Goal: Task Accomplishment & Management: Complete application form

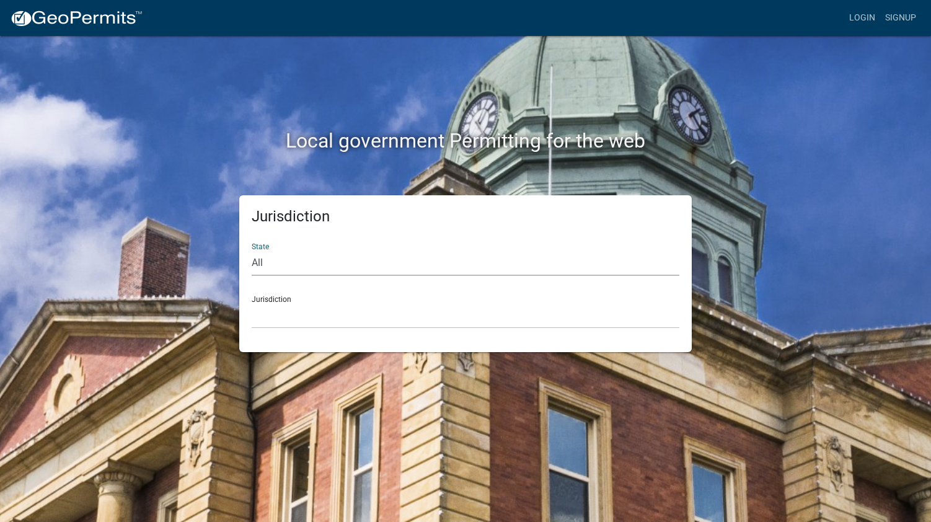
click at [280, 258] on select "All [US_STATE] [US_STATE] [US_STATE] [US_STATE] [US_STATE] [US_STATE] [US_STATE…" at bounding box center [465, 262] width 427 height 25
select select "[US_STATE]"
click at [252, 250] on select "All [US_STATE] [US_STATE] [US_STATE] [US_STATE] [US_STATE] [US_STATE] [US_STATE…" at bounding box center [465, 262] width 427 height 25
click at [184, 304] on div "Jurisdiction State All [US_STATE] [US_STATE] [US_STATE] [US_STATE] [US_STATE] […" at bounding box center [465, 273] width 706 height 157
click at [273, 323] on select "[GEOGRAPHIC_DATA], [US_STATE] [GEOGRAPHIC_DATA], [US_STATE] [GEOGRAPHIC_DATA], …" at bounding box center [465, 315] width 427 height 25
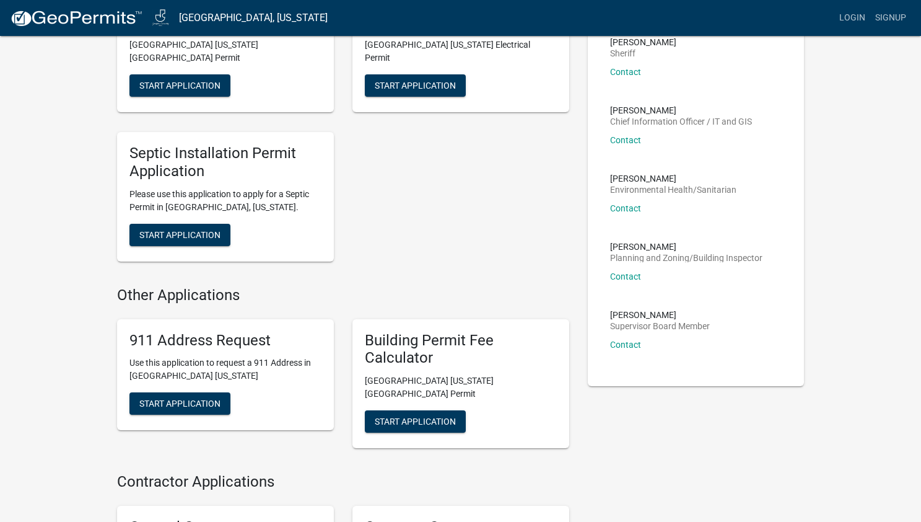
scroll to position [310, 0]
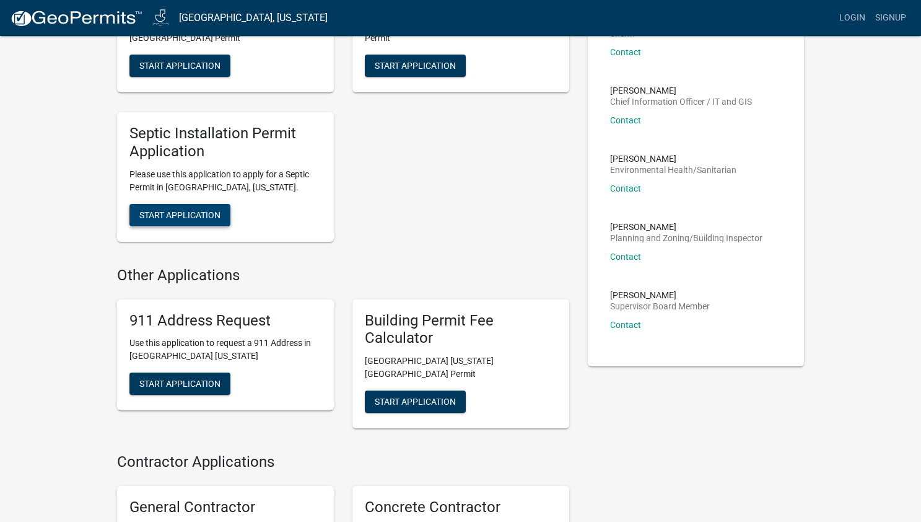
click at [182, 209] on span "Start Application" at bounding box center [179, 214] width 81 height 10
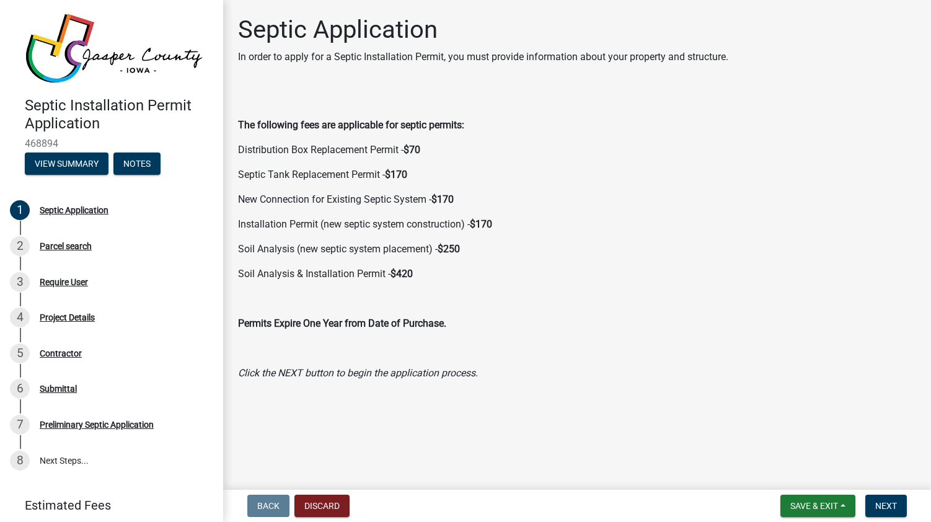
click at [320, 152] on p "Distribution Box Replacement Permit - $70" at bounding box center [577, 149] width 678 height 15
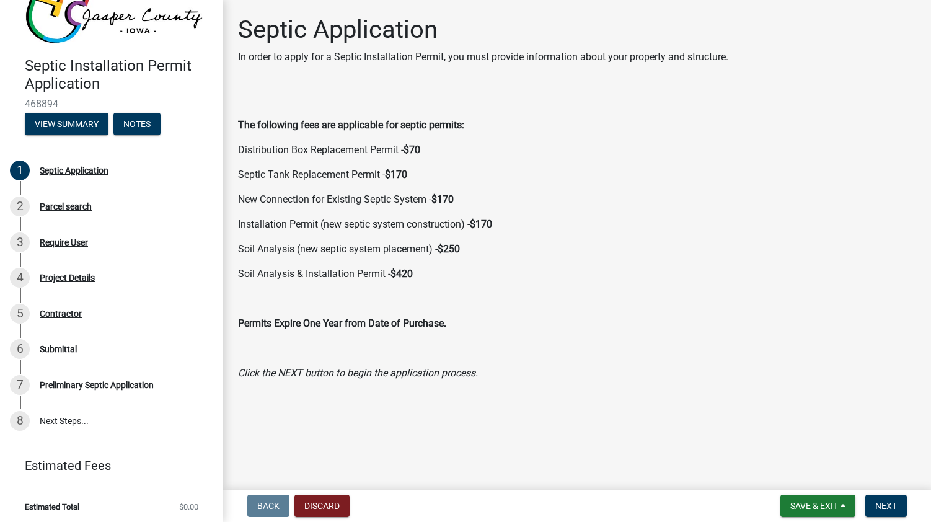
click at [329, 148] on p "Distribution Box Replacement Permit - $70" at bounding box center [577, 149] width 678 height 15
click at [412, 146] on strong "$70" at bounding box center [411, 150] width 17 height 12
click at [548, 235] on div "The following fees are applicable for septic permits: Distribution Box Replacem…" at bounding box center [577, 234] width 678 height 291
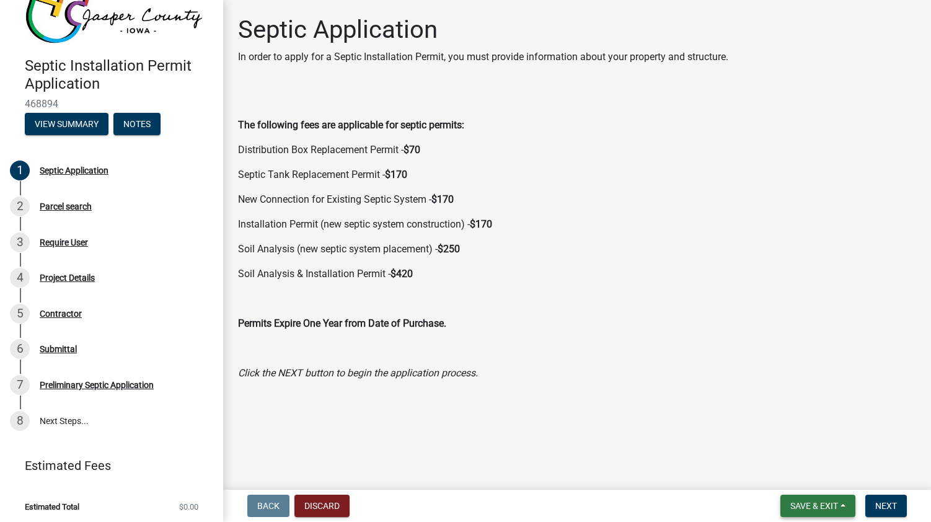
click at [815, 501] on span "Save & Exit" at bounding box center [814, 506] width 48 height 10
click at [584, 408] on main "Septic Application In order to apply for a Septic Installation Permit, you must…" at bounding box center [576, 242] width 707 height 484
click at [892, 499] on button "Next" at bounding box center [886, 505] width 42 height 22
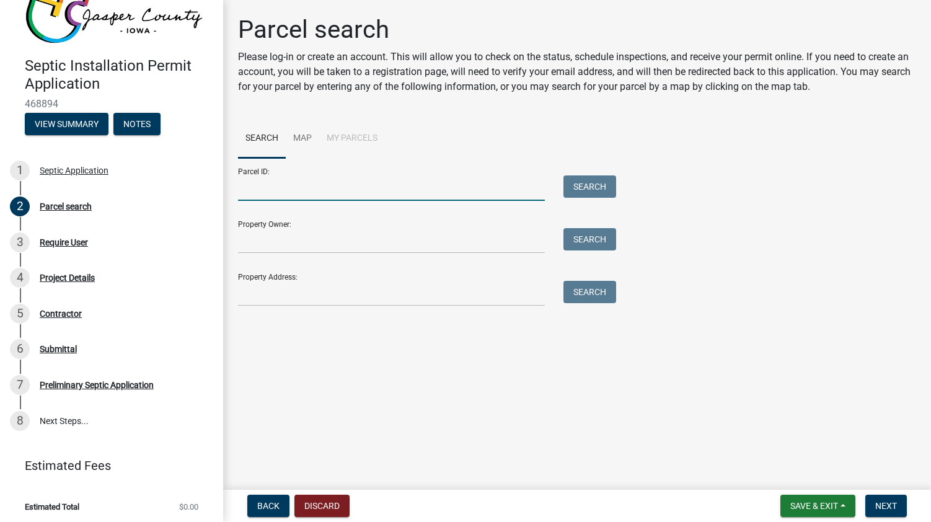
click at [260, 195] on input "Parcel ID:" at bounding box center [391, 187] width 307 height 25
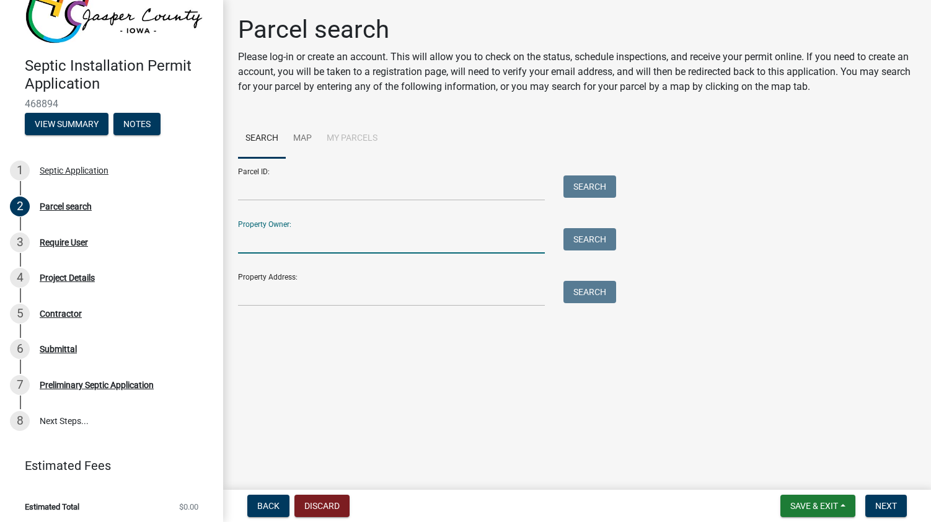
click at [263, 240] on input "Property Owner:" at bounding box center [391, 240] width 307 height 25
type input "[PERSON_NAME]"
click at [591, 236] on button "Search" at bounding box center [589, 239] width 53 height 22
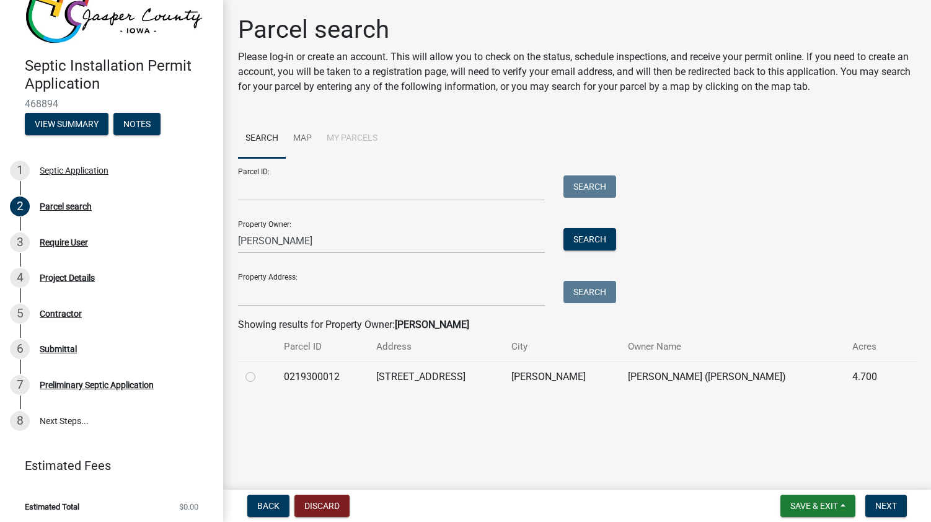
click at [260, 369] on label at bounding box center [260, 369] width 0 height 0
click at [260, 377] on input "radio" at bounding box center [264, 373] width 8 height 8
radio input "true"
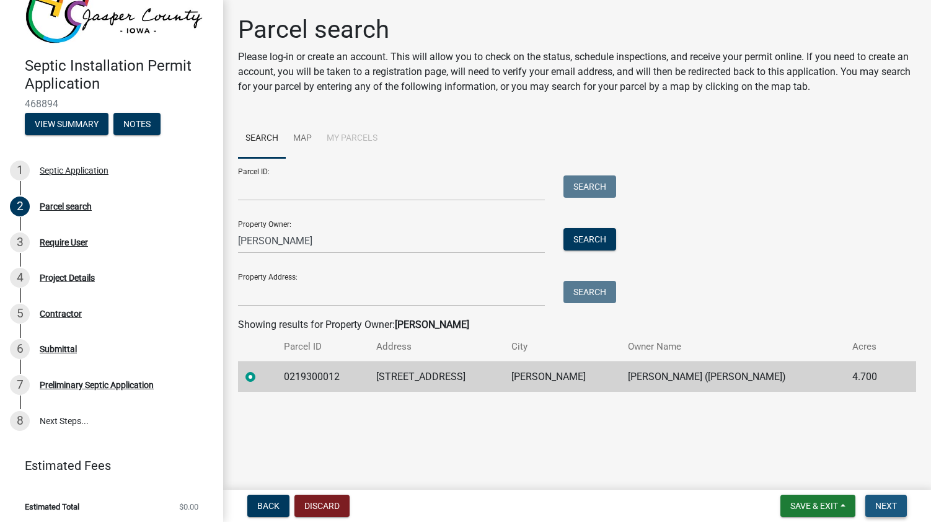
click at [891, 504] on span "Next" at bounding box center [886, 506] width 22 height 10
